Goal: Task Accomplishment & Management: Manage account settings

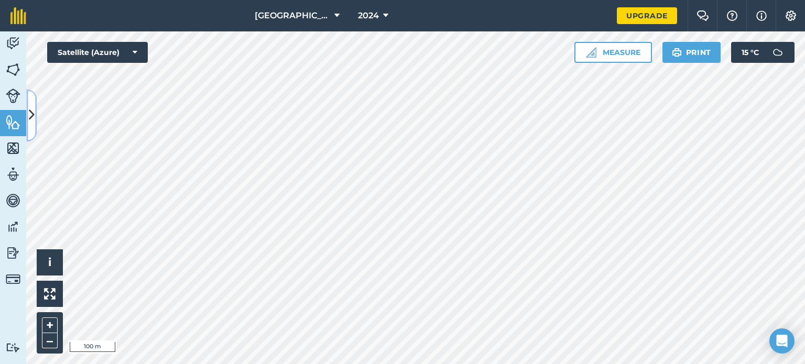
click at [31, 115] on icon at bounding box center [32, 115] width 6 height 18
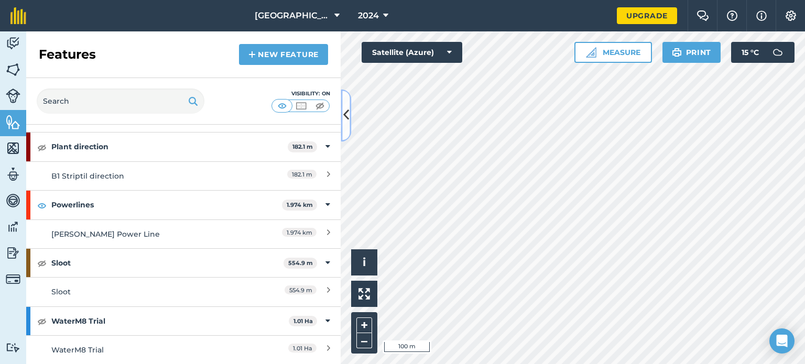
scroll to position [1100, 0]
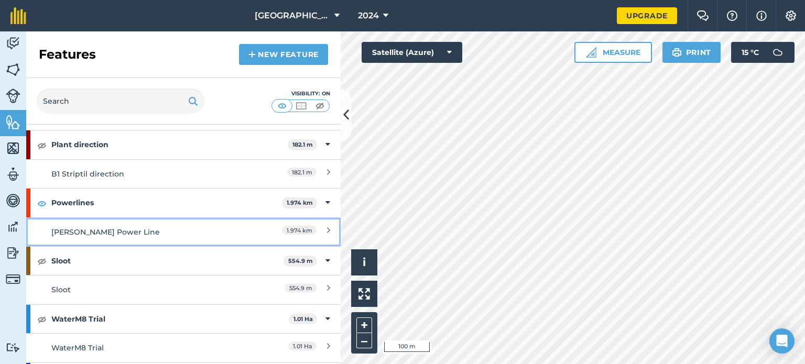
click at [111, 226] on div "[PERSON_NAME] Power Line" at bounding box center [144, 232] width 186 height 12
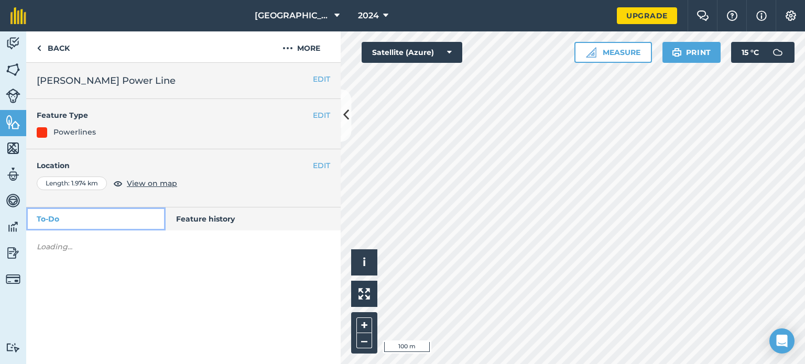
click at [111, 226] on link "To-Do" at bounding box center [95, 218] width 139 height 23
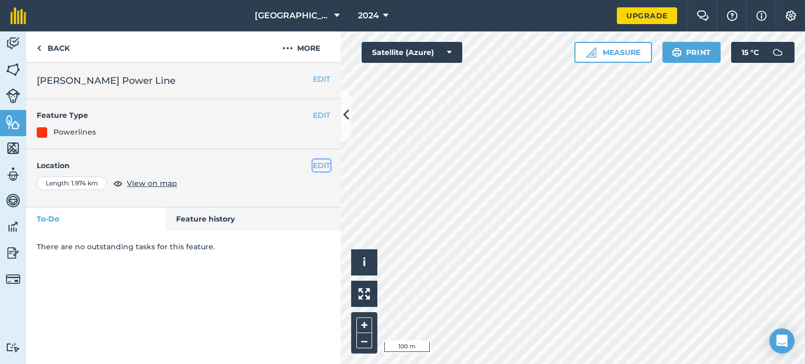
click at [313, 163] on button "EDIT" at bounding box center [321, 166] width 17 height 12
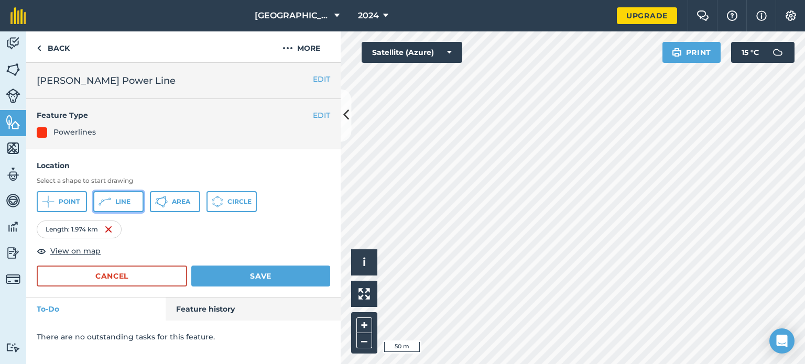
click at [114, 206] on button "Line" at bounding box center [118, 201] width 50 height 21
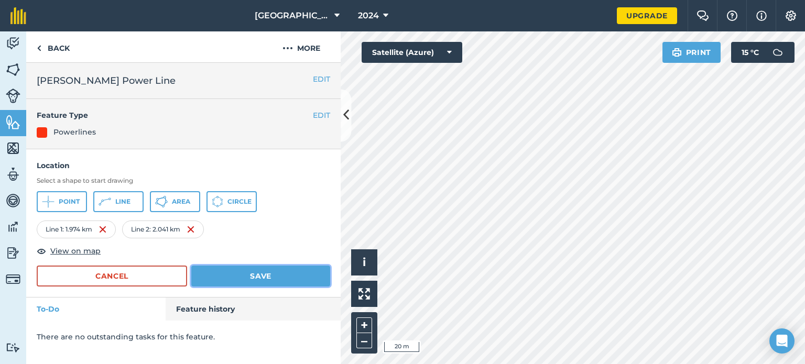
click at [251, 278] on button "Save" at bounding box center [260, 276] width 139 height 21
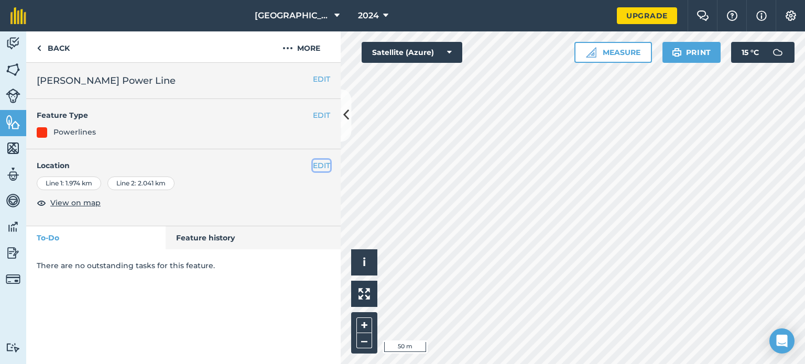
click at [325, 162] on button "EDIT" at bounding box center [321, 166] width 17 height 12
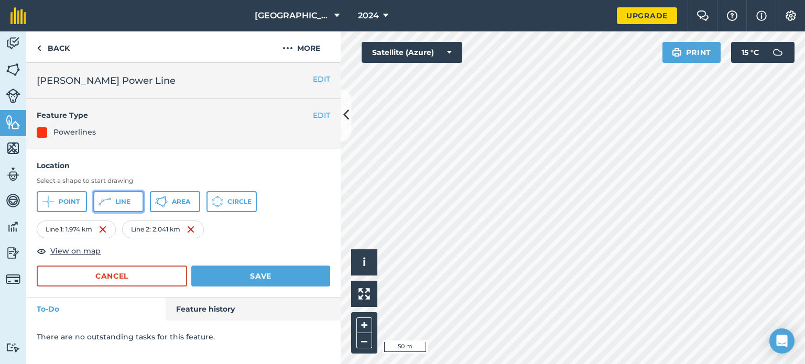
click at [106, 207] on icon at bounding box center [104, 201] width 13 height 13
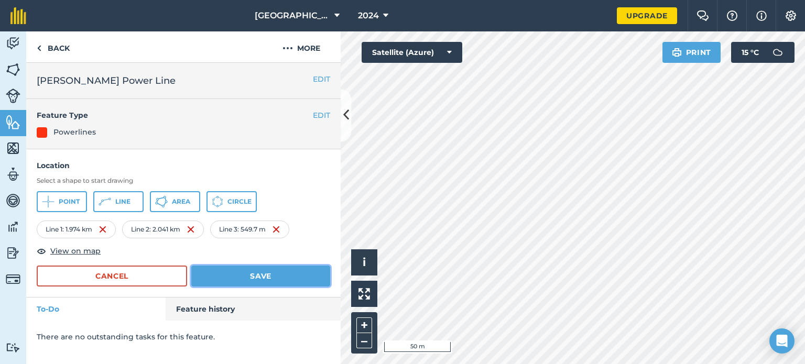
click at [251, 280] on button "Save" at bounding box center [260, 276] width 139 height 21
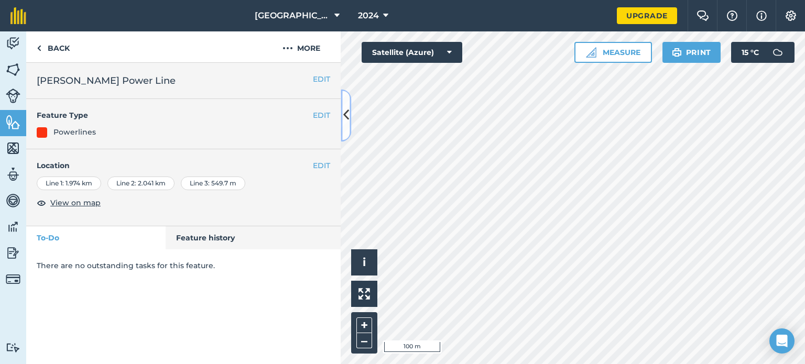
click at [345, 117] on icon at bounding box center [346, 115] width 6 height 18
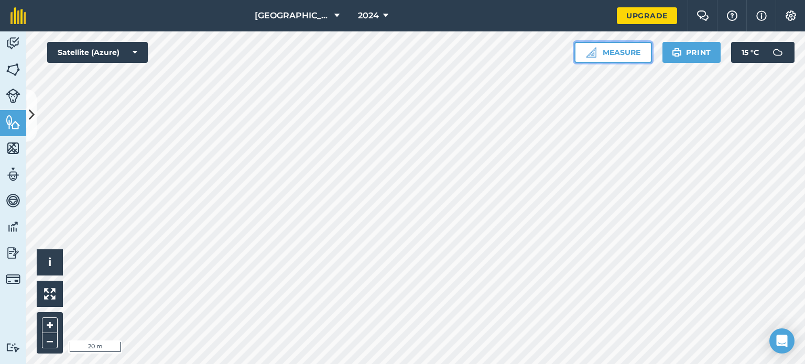
click at [608, 54] on button "Measure" at bounding box center [613, 52] width 78 height 21
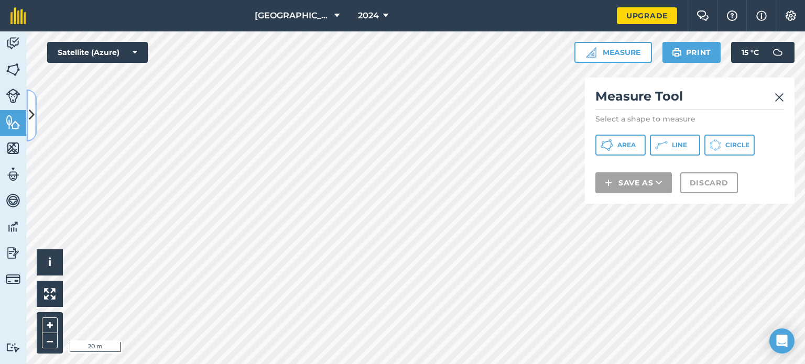
click at [29, 121] on icon at bounding box center [32, 115] width 6 height 18
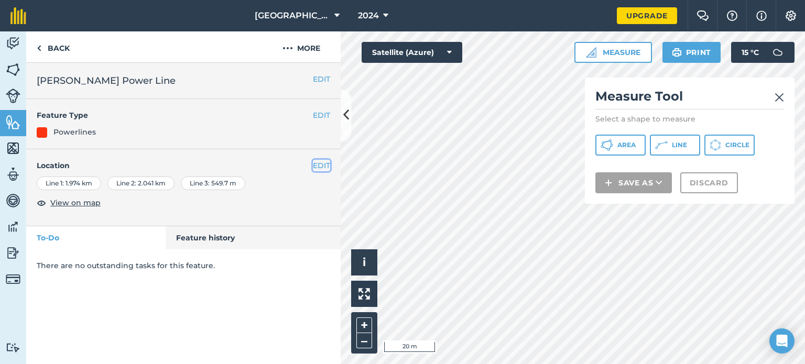
click at [318, 169] on button "EDIT" at bounding box center [321, 166] width 17 height 12
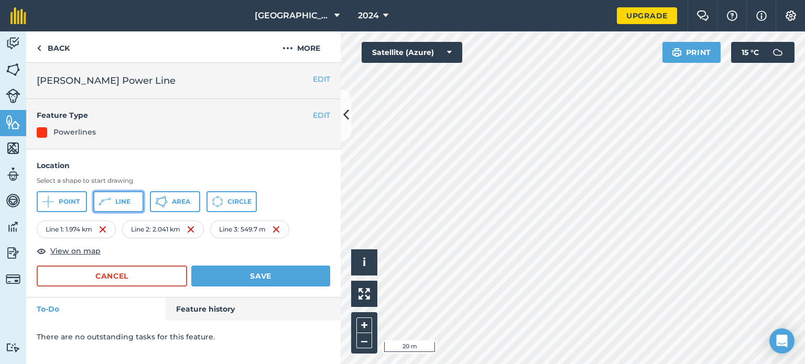
drag, startPoint x: 125, startPoint y: 196, endPoint x: 189, endPoint y: 176, distance: 66.6
click at [126, 196] on button "Line" at bounding box center [118, 201] width 50 height 21
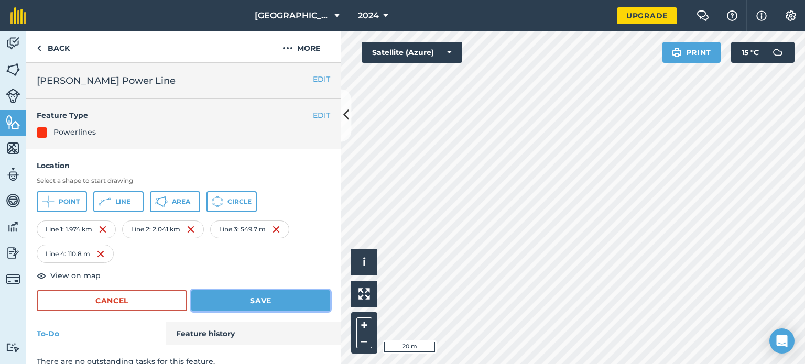
click at [262, 303] on button "Save" at bounding box center [260, 300] width 139 height 21
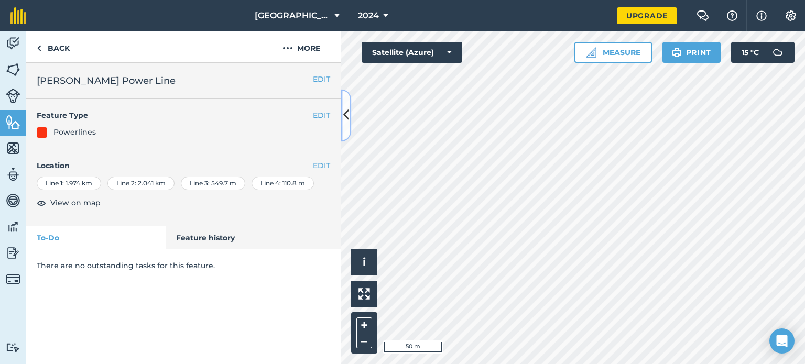
click at [345, 114] on icon at bounding box center [346, 115] width 6 height 18
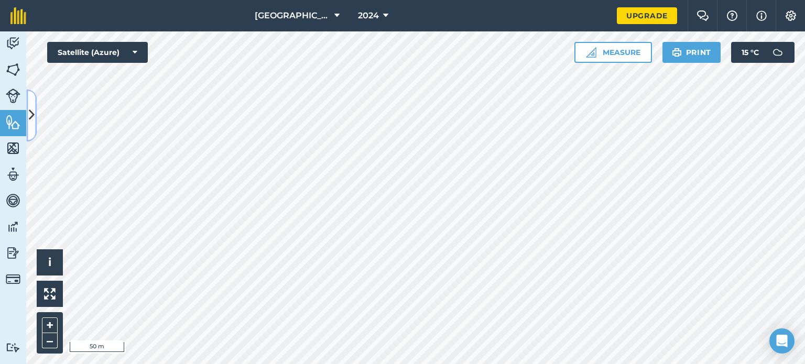
click at [30, 118] on icon at bounding box center [32, 115] width 6 height 18
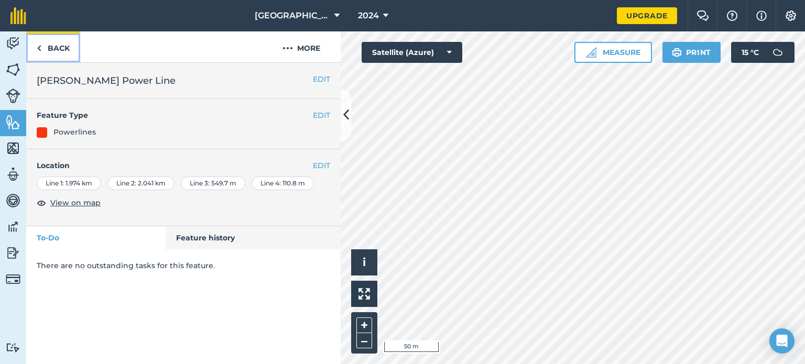
click at [40, 48] on img at bounding box center [39, 48] width 5 height 13
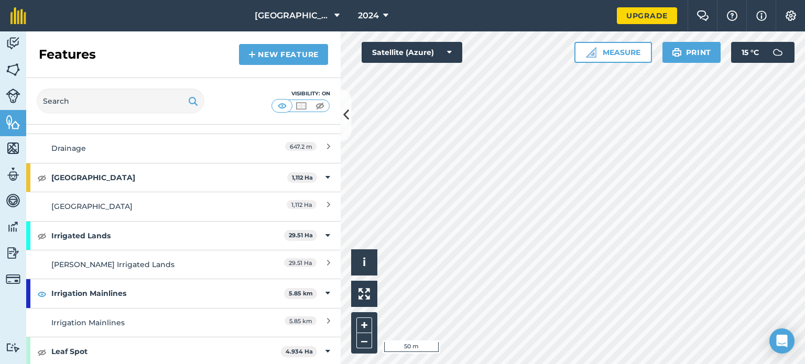
scroll to position [576, 0]
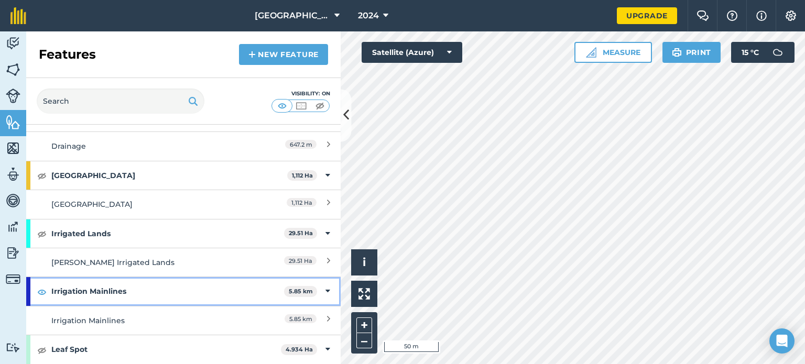
click at [130, 290] on strong "Irrigation Mainlines" at bounding box center [167, 291] width 233 height 28
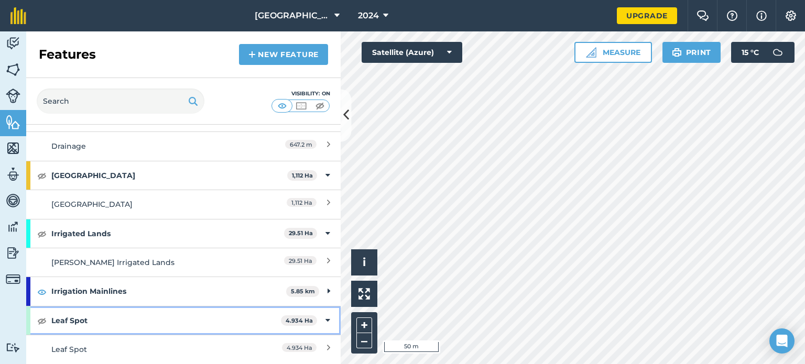
click at [210, 317] on strong "Leaf Spot" at bounding box center [165, 320] width 229 height 28
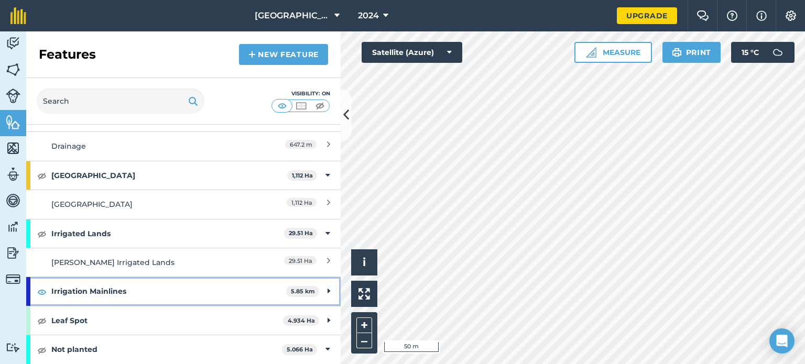
click at [213, 288] on strong "Irrigation Mainlines" at bounding box center [168, 291] width 235 height 28
click at [322, 285] on div "Irrigation Mainlines 5.85 km" at bounding box center [183, 291] width 314 height 28
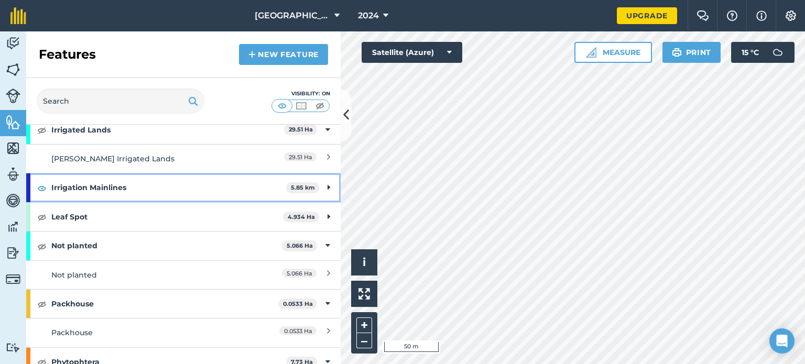
scroll to position [681, 0]
click at [245, 188] on strong "Irrigation Mainlines" at bounding box center [168, 186] width 235 height 28
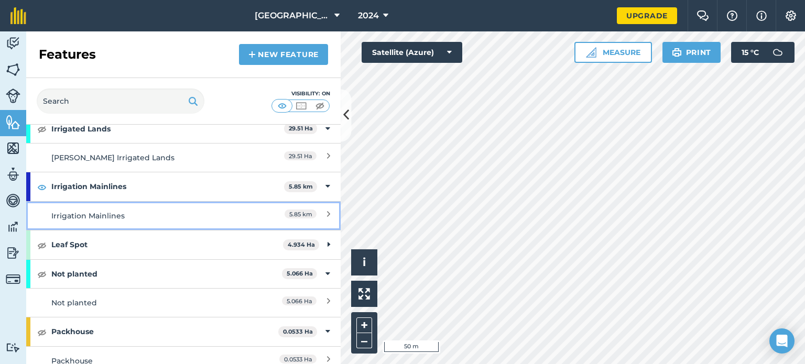
click at [227, 215] on div "Irrigation Mainlines" at bounding box center [144, 216] width 186 height 12
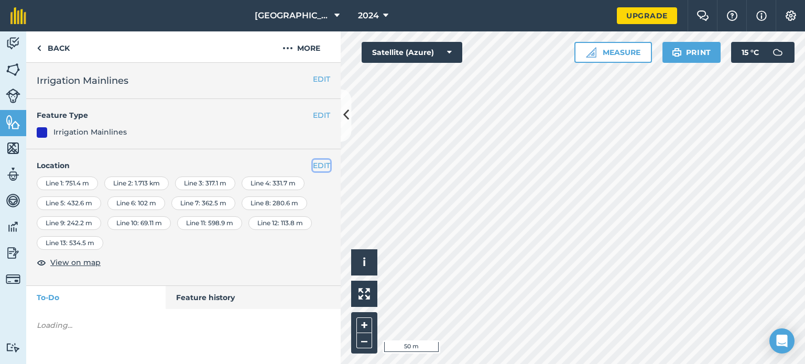
click at [316, 168] on button "EDIT" at bounding box center [321, 166] width 17 height 12
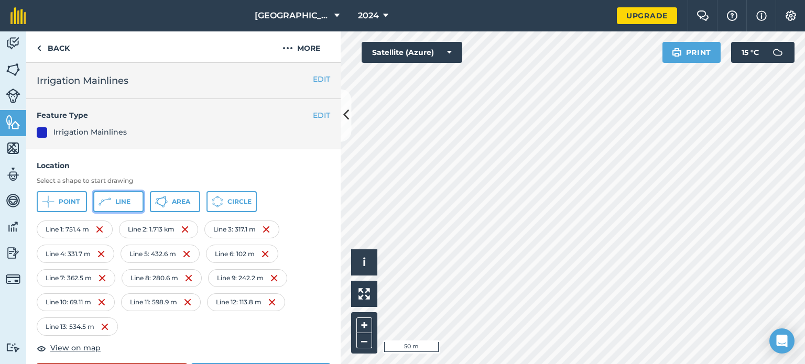
drag, startPoint x: 135, startPoint y: 203, endPoint x: 184, endPoint y: 210, distance: 49.7
click at [135, 202] on button "Line" at bounding box center [118, 201] width 50 height 21
click at [130, 203] on span "Line" at bounding box center [122, 201] width 15 height 8
click at [138, 201] on button "Line" at bounding box center [118, 201] width 50 height 21
click at [139, 202] on button "Line" at bounding box center [118, 201] width 50 height 21
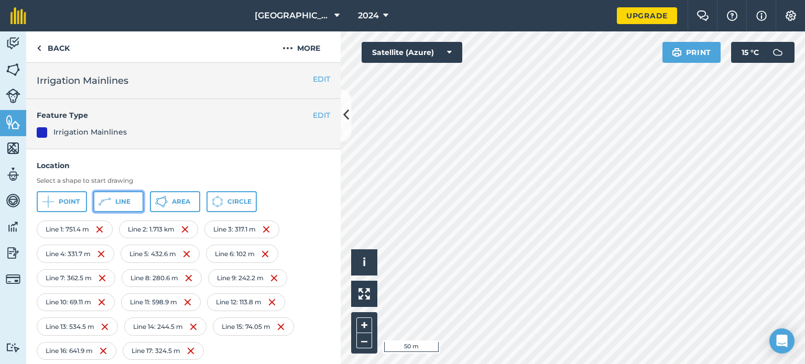
click at [124, 200] on span "Line" at bounding box center [122, 201] width 15 height 8
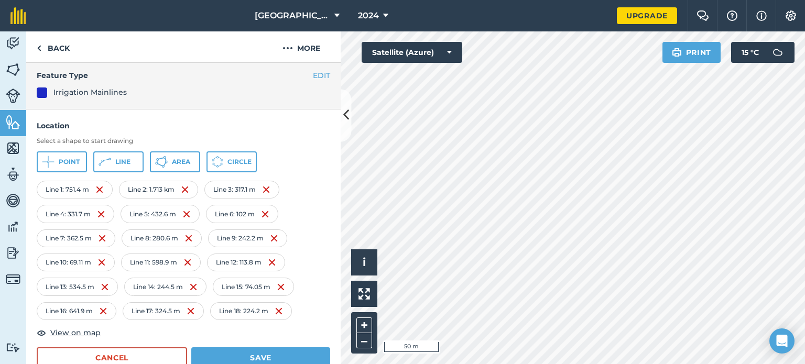
scroll to position [108, 0]
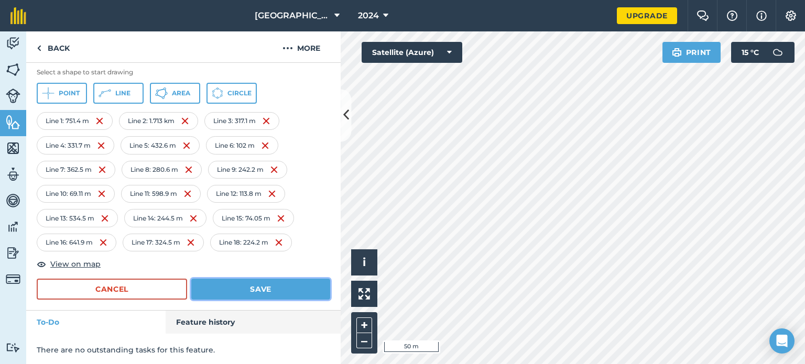
click at [257, 295] on button "Save" at bounding box center [260, 289] width 139 height 21
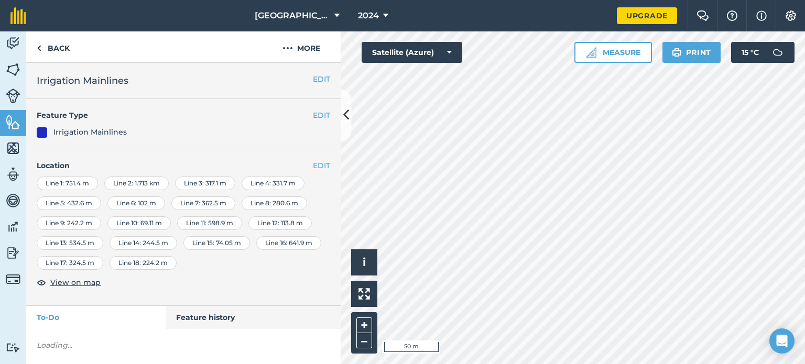
scroll to position [0, 0]
click at [346, 111] on icon at bounding box center [346, 115] width 6 height 18
